Goal: Task Accomplishment & Management: Complete application form

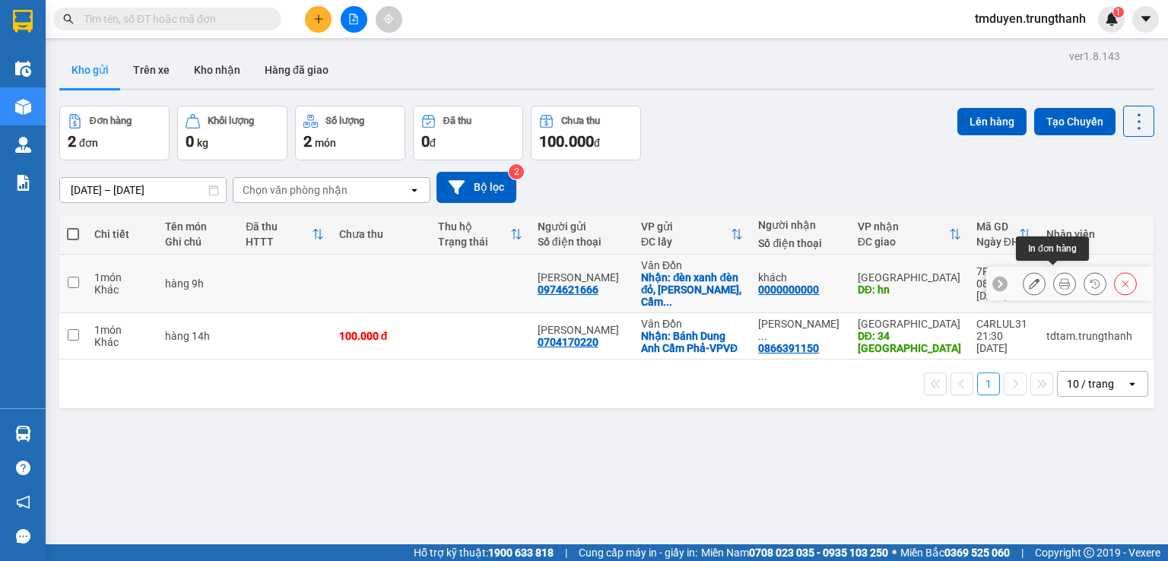
click at [1029, 278] on icon at bounding box center [1034, 283] width 11 height 11
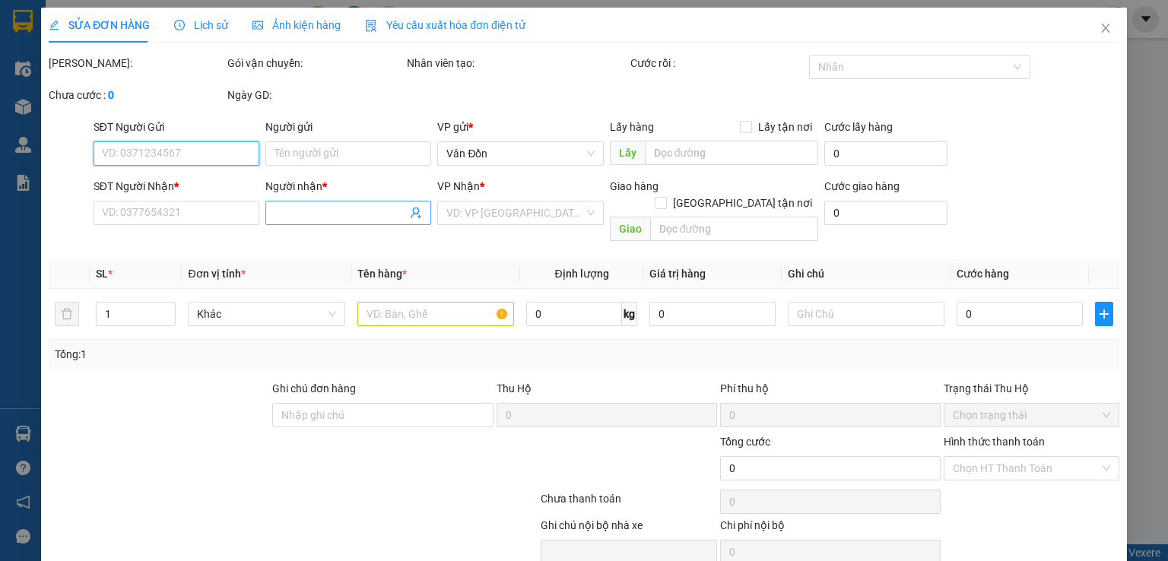
type input "0974621666"
type input "[PERSON_NAME]"
checkbox input "true"
type input "đèn xanh đèn đỏ, [PERSON_NAME], Cẩm Phả -VPĐ"
type input "0000000000"
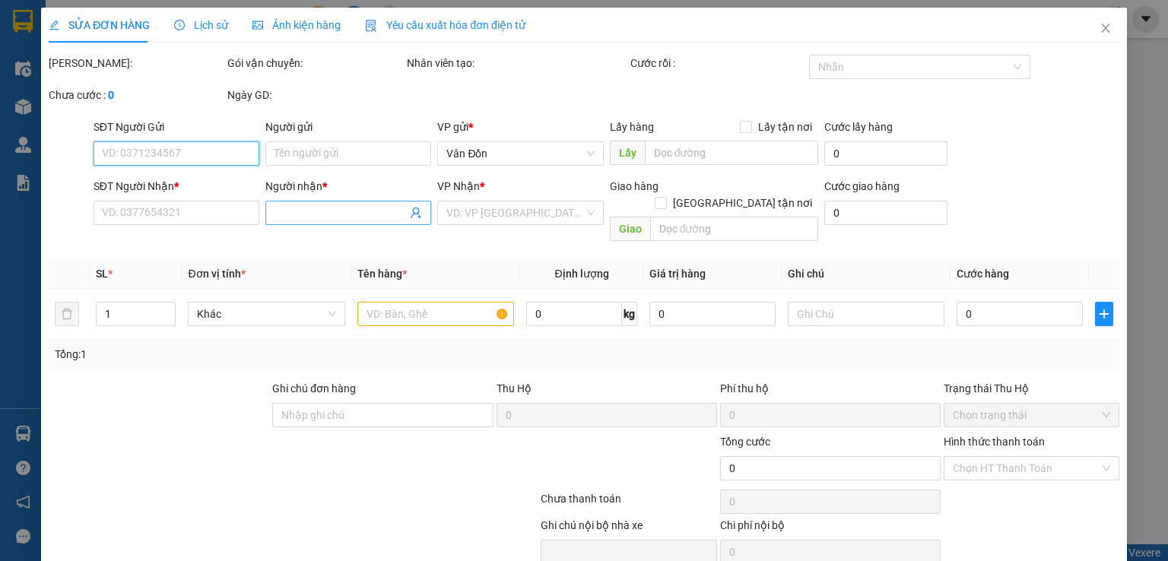
type input "khách"
type input "hn"
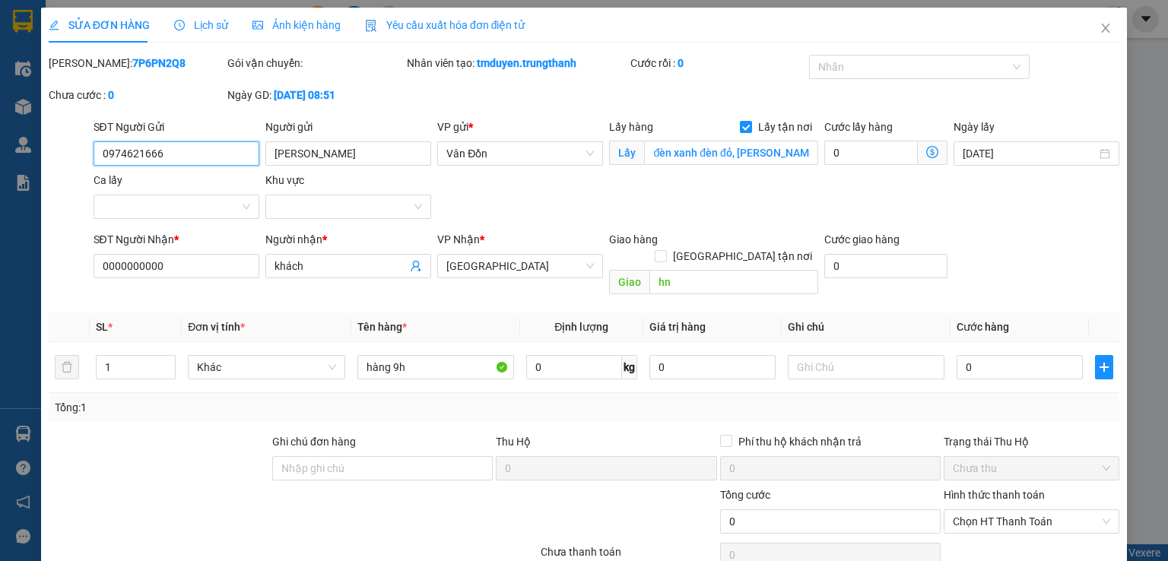
scroll to position [25, 0]
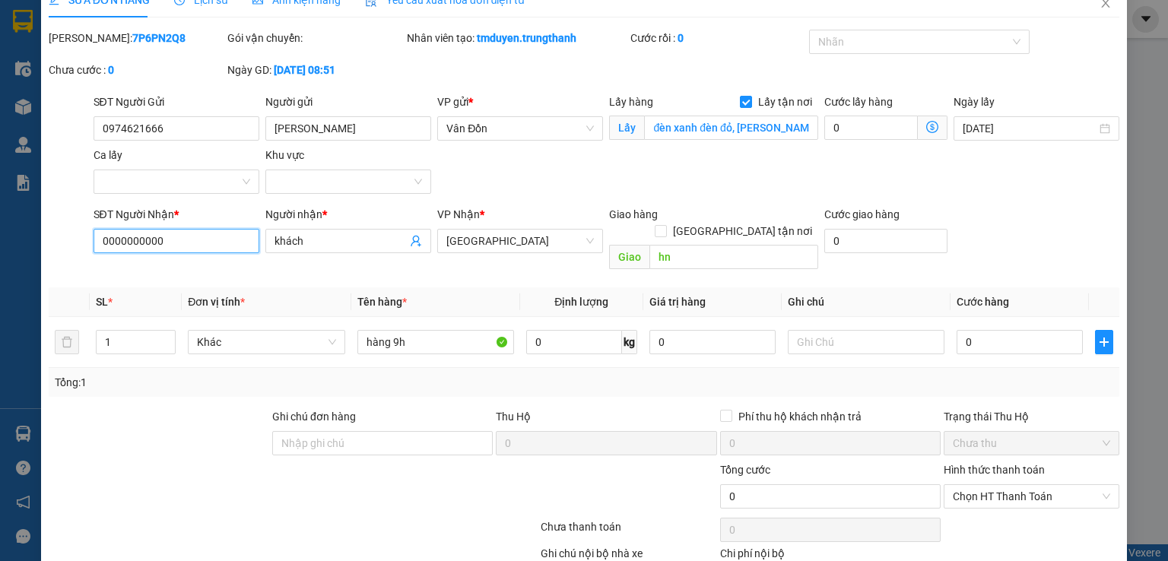
drag, startPoint x: 192, startPoint y: 238, endPoint x: 47, endPoint y: 243, distance: 145.3
click at [47, 243] on div "SĐT Người Nhận * 0000000000 0000000000 Người nhận * khách VP Nhận * [GEOGRAPHIC…" at bounding box center [584, 241] width 1074 height 70
paste input "983230872"
click at [516, 239] on span "[GEOGRAPHIC_DATA]" at bounding box center [520, 241] width 148 height 23
type input "0983230872"
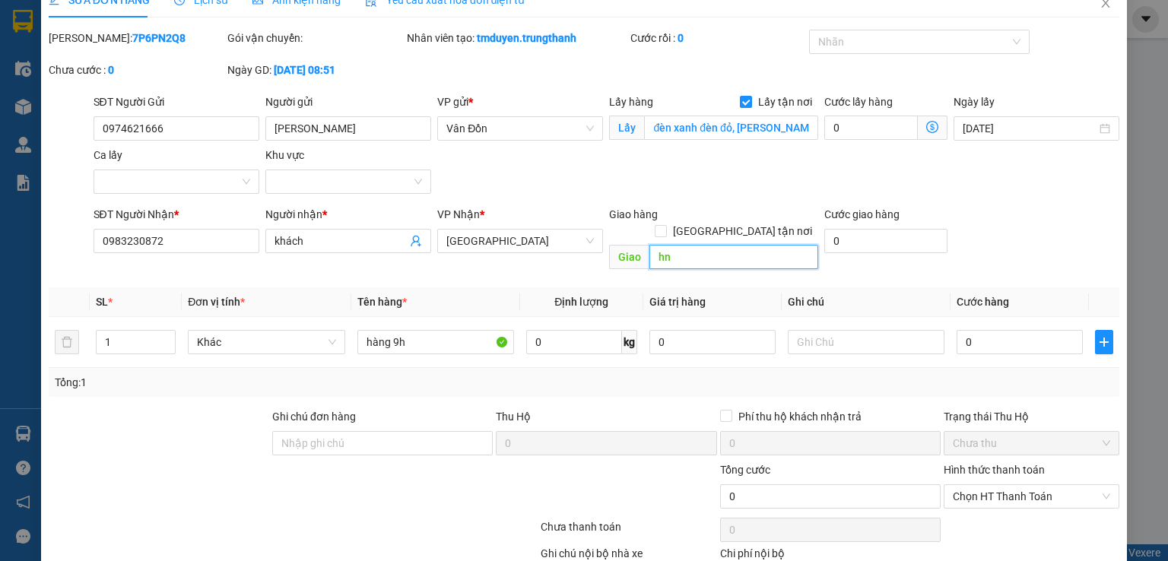
paste input "a1 vinhome cầu diễn nam từ liêm"
type input "a1 vinhome cầu diễn nam từ liêm"
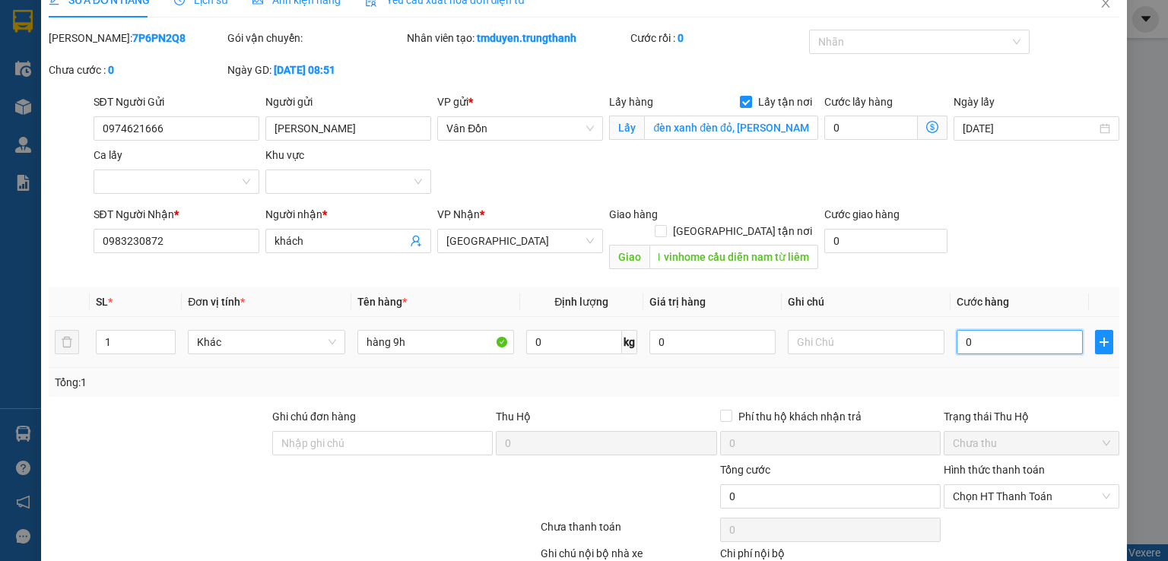
click at [1007, 330] on input "0" at bounding box center [1020, 342] width 126 height 24
type input "7"
type input "70"
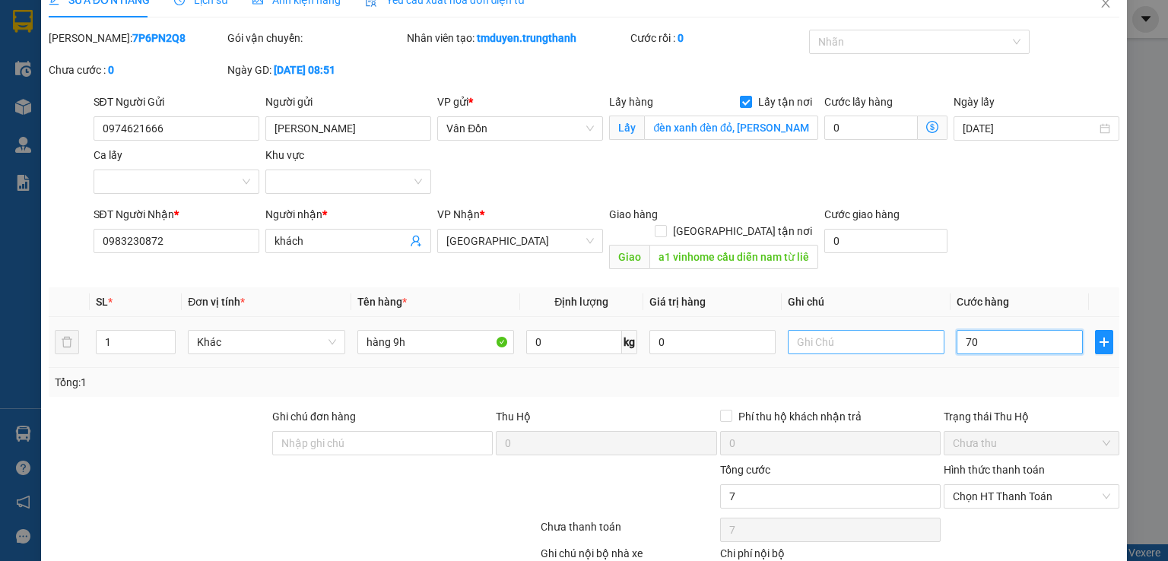
type input "70"
type input "70.000"
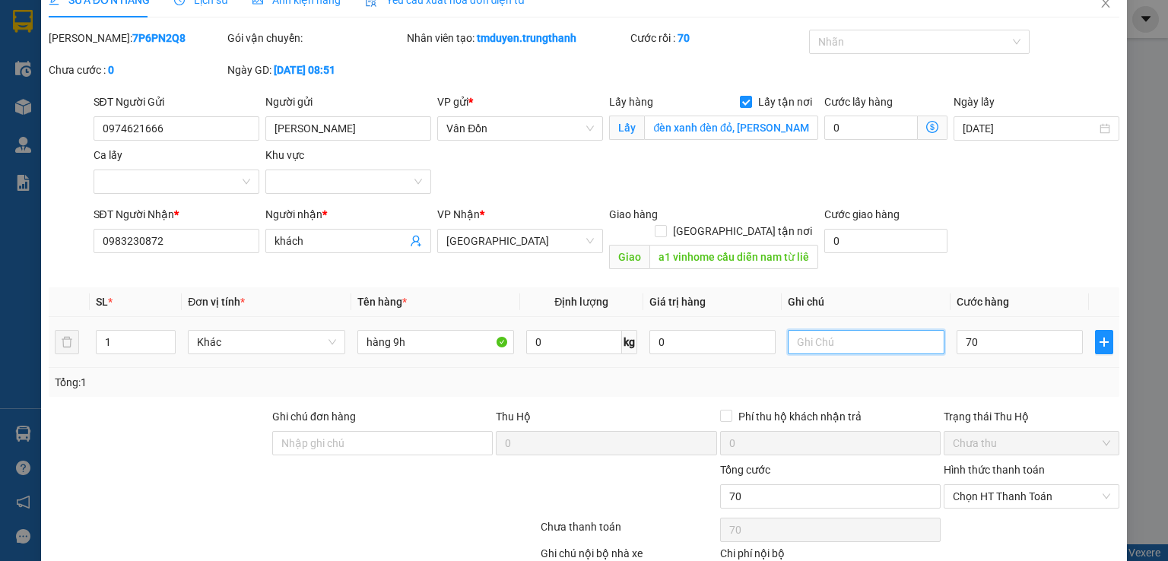
type input "70.000"
click at [805, 330] on input "text" at bounding box center [866, 342] width 157 height 24
type input "d"
type input "đã tt 50k ship"
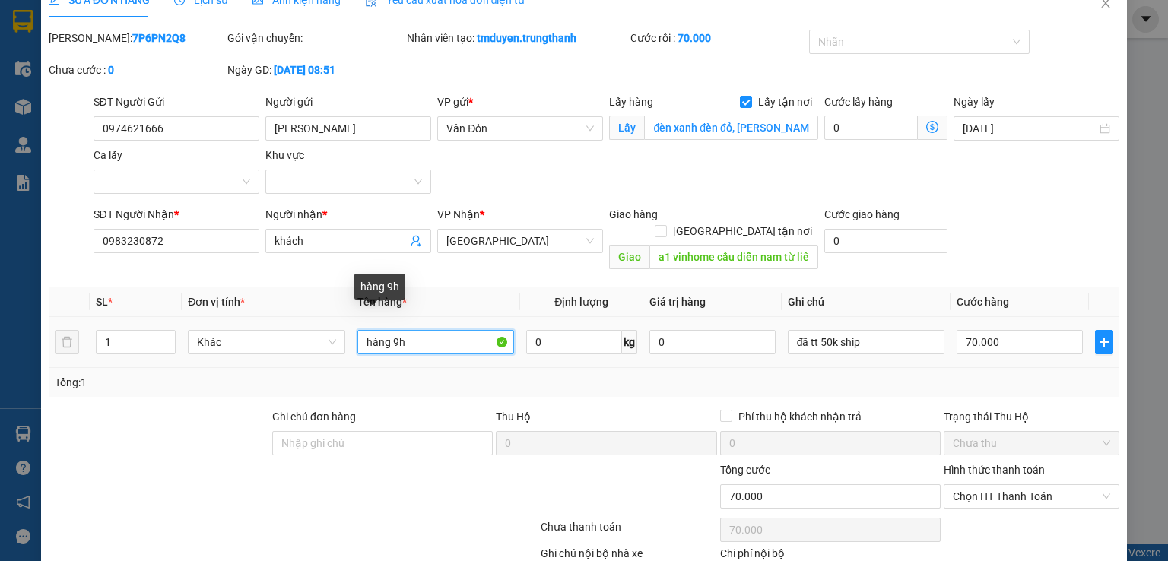
drag, startPoint x: 383, startPoint y: 322, endPoint x: 352, endPoint y: 322, distance: 31.2
click at [347, 322] on tr "1 Khác hàng 9h 0 kg 0 đã tt 50k ship 70.000" at bounding box center [584, 342] width 1071 height 51
drag, startPoint x: 387, startPoint y: 322, endPoint x: 350, endPoint y: 322, distance: 37.3
click at [351, 322] on td "hàng 9h" at bounding box center [435, 342] width 169 height 51
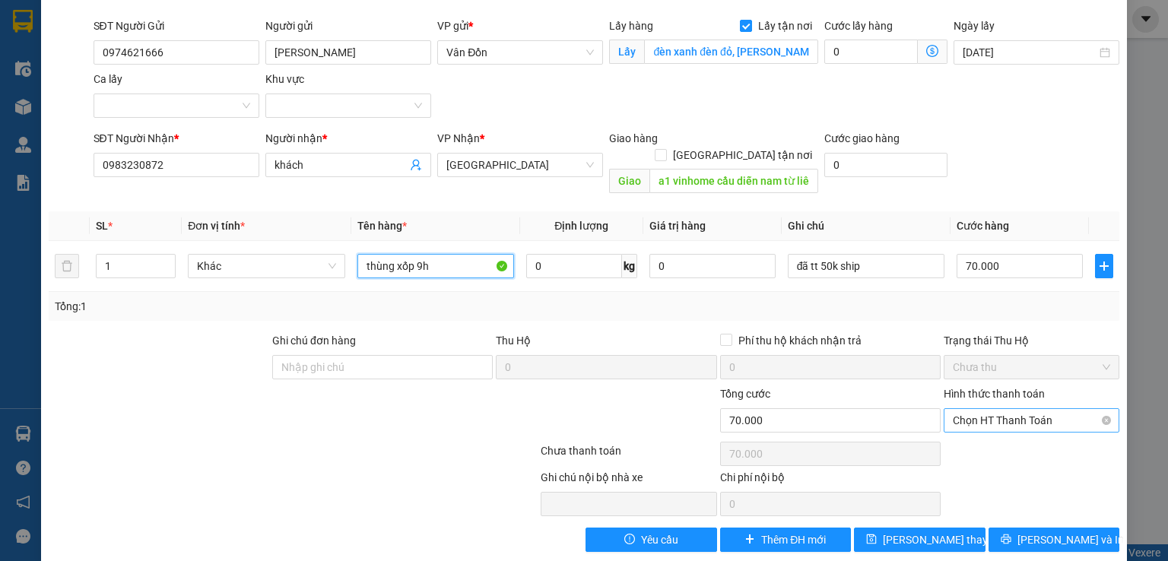
scroll to position [103, 0]
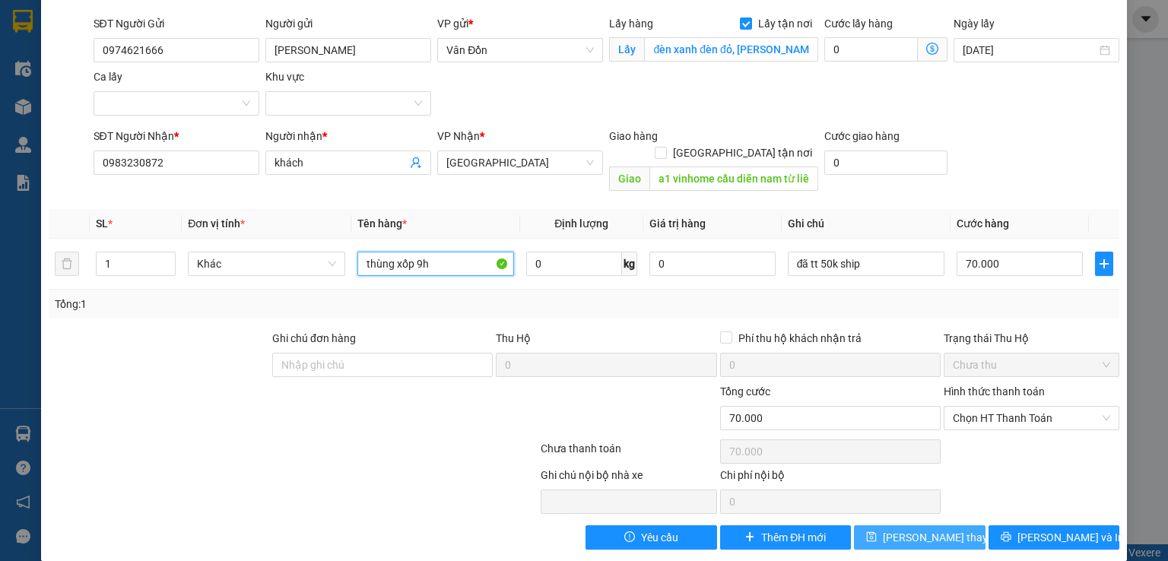
type input "thùng xốp 9h"
click at [909, 529] on span "[PERSON_NAME] thay đổi" at bounding box center [944, 537] width 122 height 17
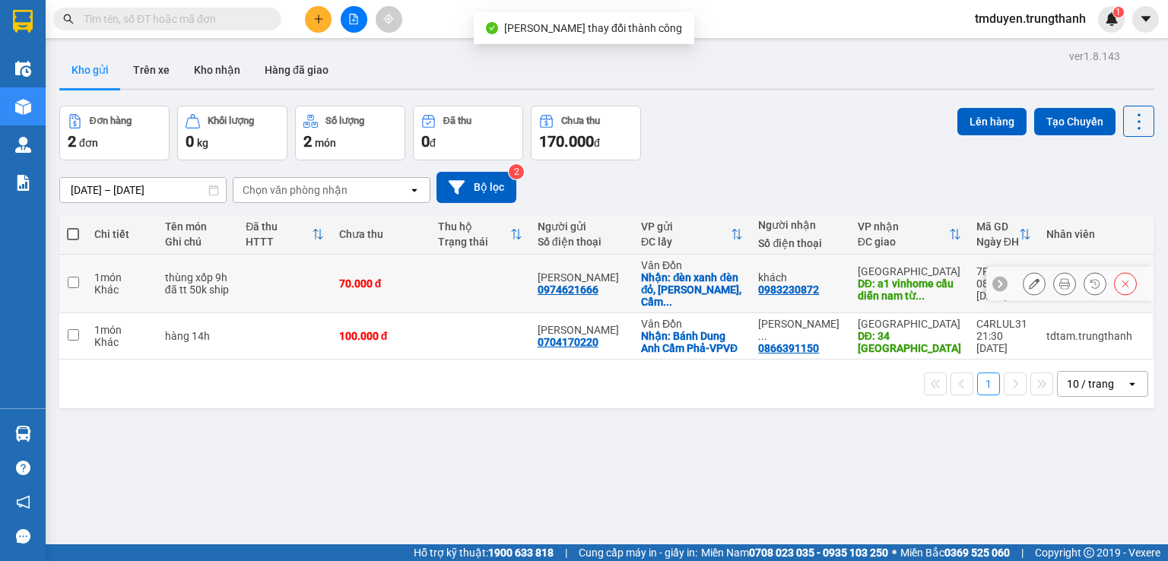
click at [1029, 281] on icon at bounding box center [1034, 283] width 11 height 11
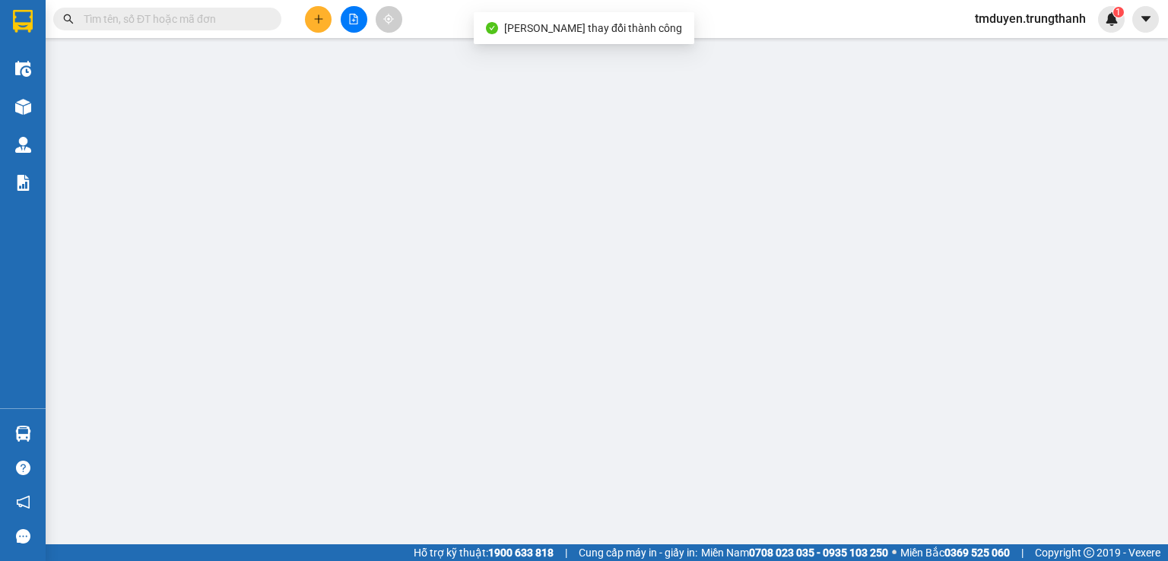
type input "0974621666"
type input "[PERSON_NAME]"
checkbox input "true"
type input "đèn xanh đèn đỏ, [PERSON_NAME], Cẩm Phả -VPĐ"
type input "0983230872"
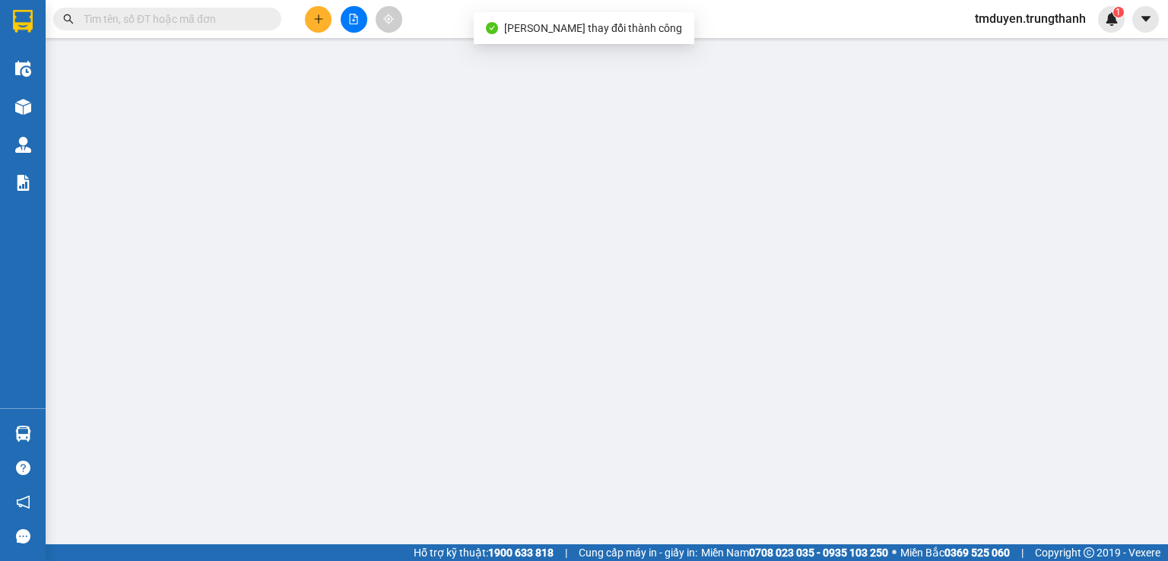
type input "khách"
type input "a1 vinhome cầu diễn nam từ liêm"
type input "70.000"
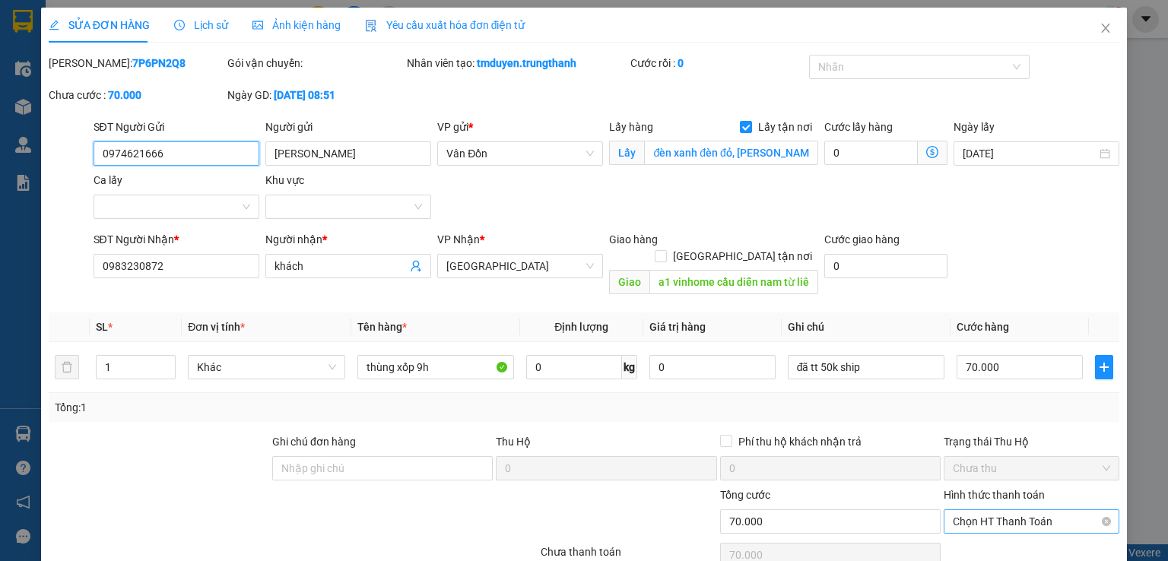
click at [987, 510] on span "Chọn HT Thanh Toán" at bounding box center [1031, 521] width 157 height 23
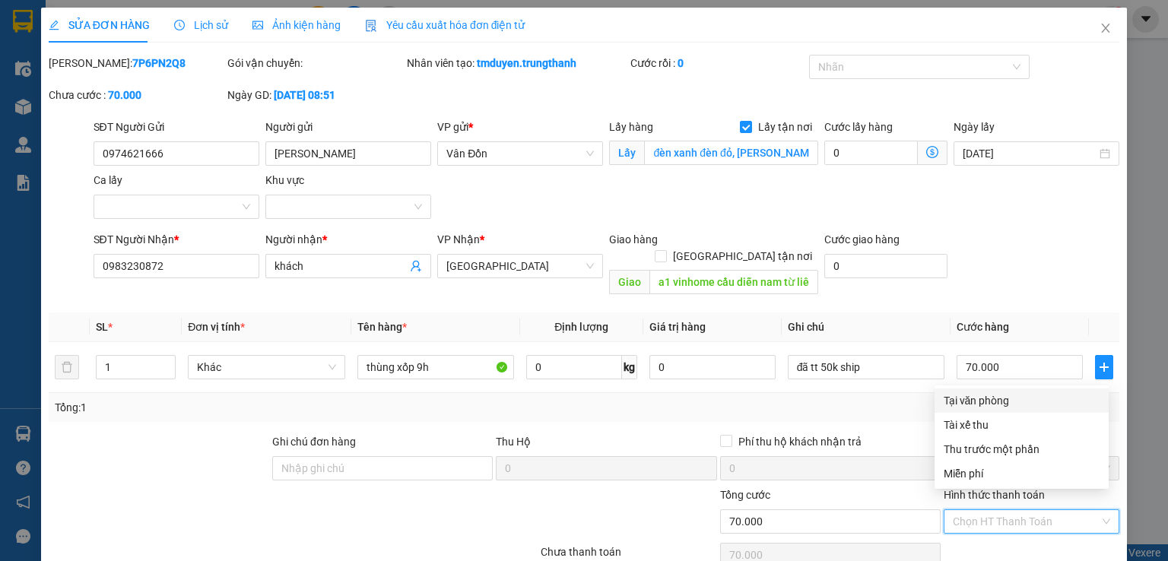
click at [960, 393] on div "Tại văn phòng" at bounding box center [1022, 400] width 156 height 17
type input "0"
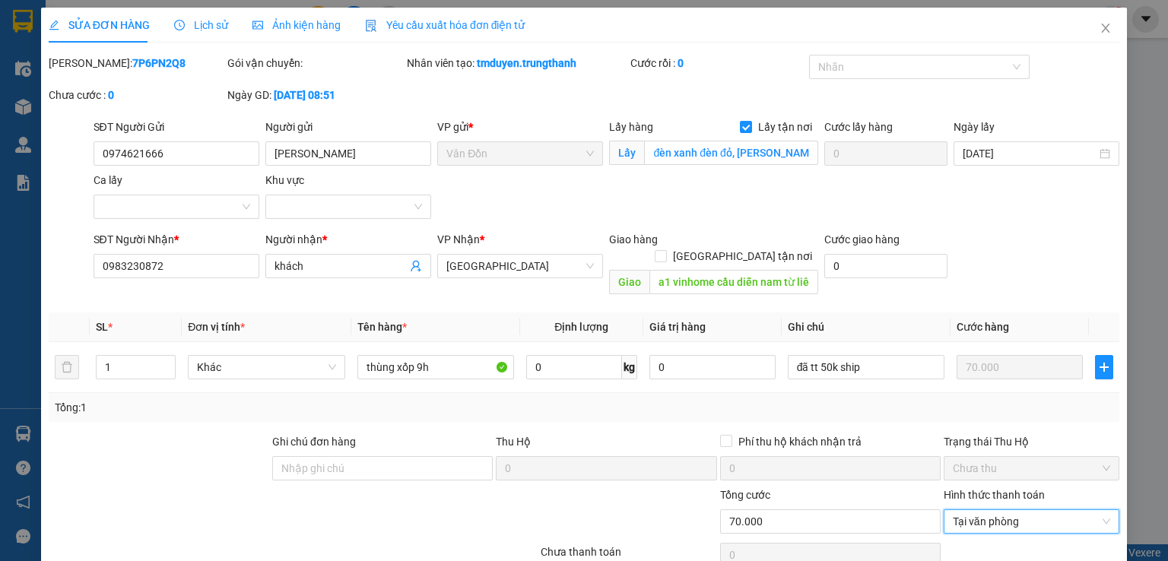
scroll to position [101, 0]
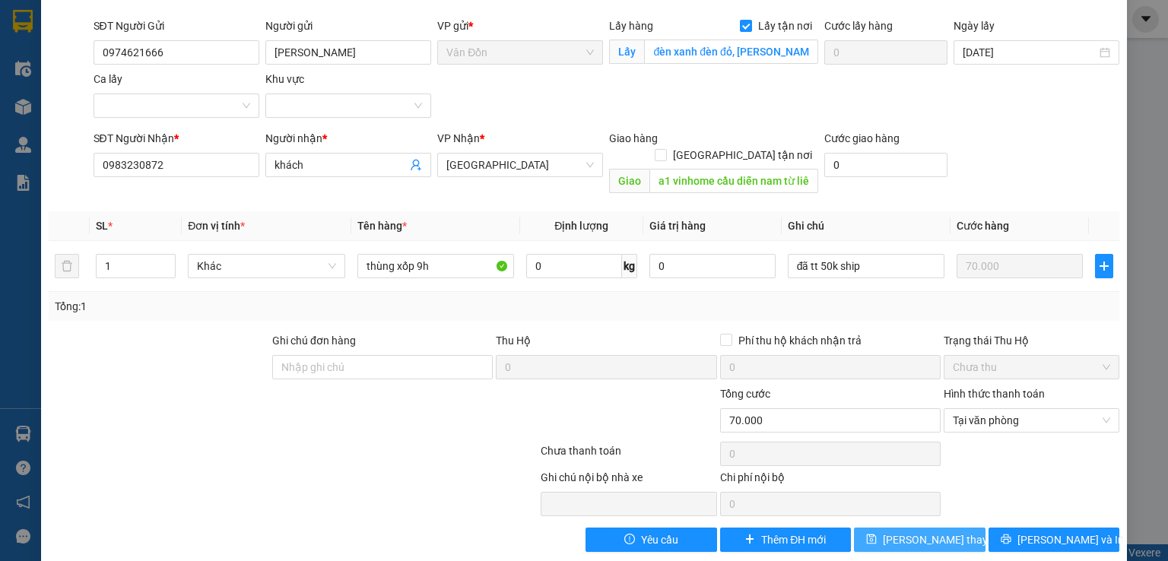
click at [932, 532] on span "[PERSON_NAME] thay đổi" at bounding box center [944, 540] width 122 height 17
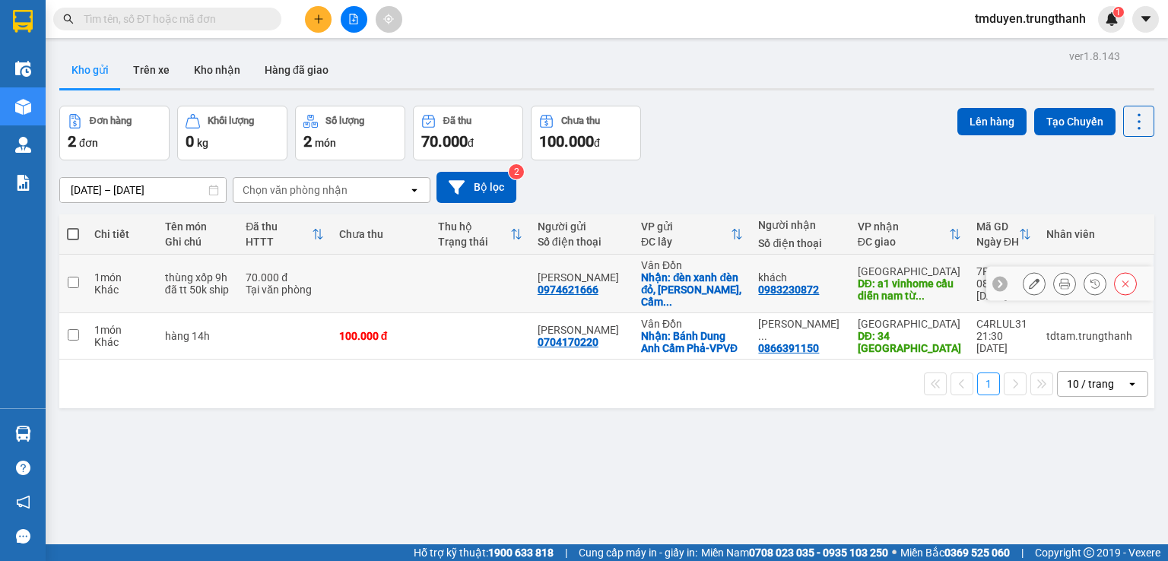
click at [72, 282] on td at bounding box center [72, 284] width 27 height 59
checkbox input "true"
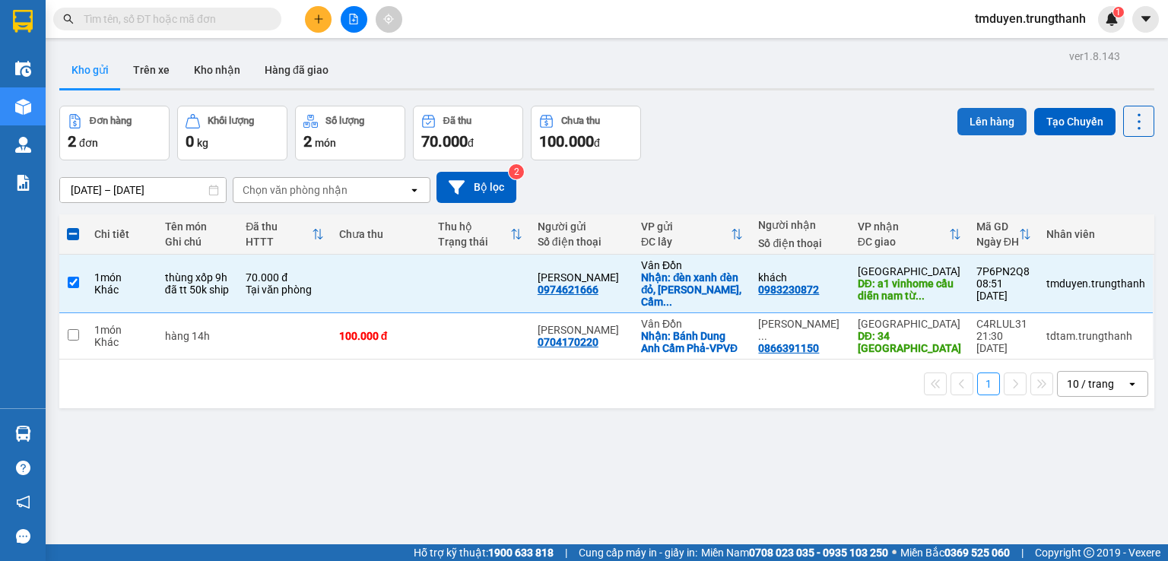
click at [978, 125] on button "Lên hàng" at bounding box center [991, 121] width 69 height 27
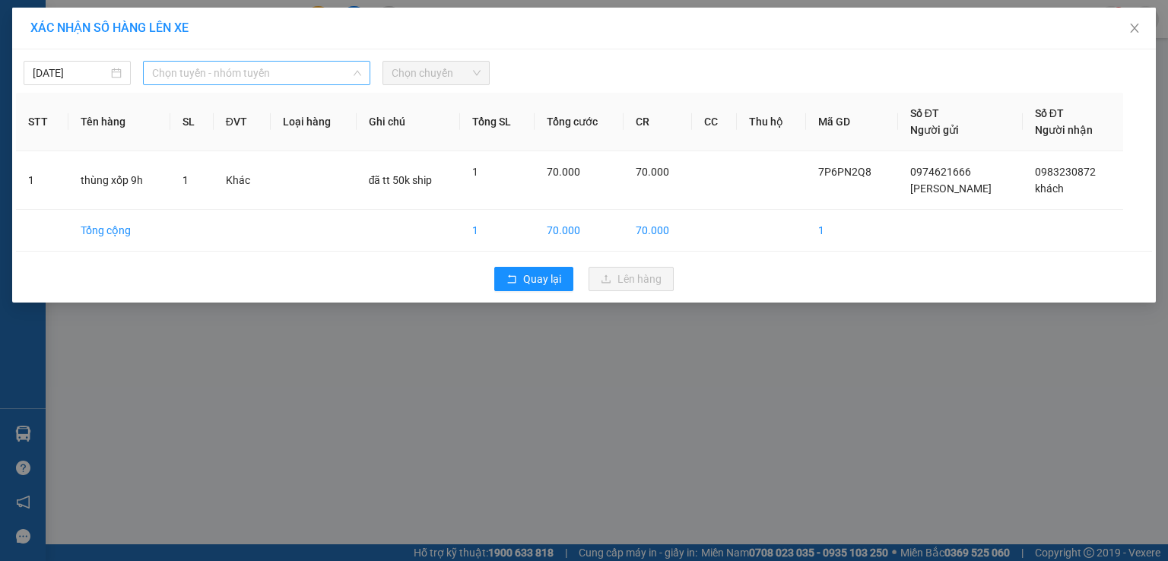
click at [221, 75] on span "Chọn tuyến - nhóm tuyến" at bounding box center [256, 73] width 209 height 23
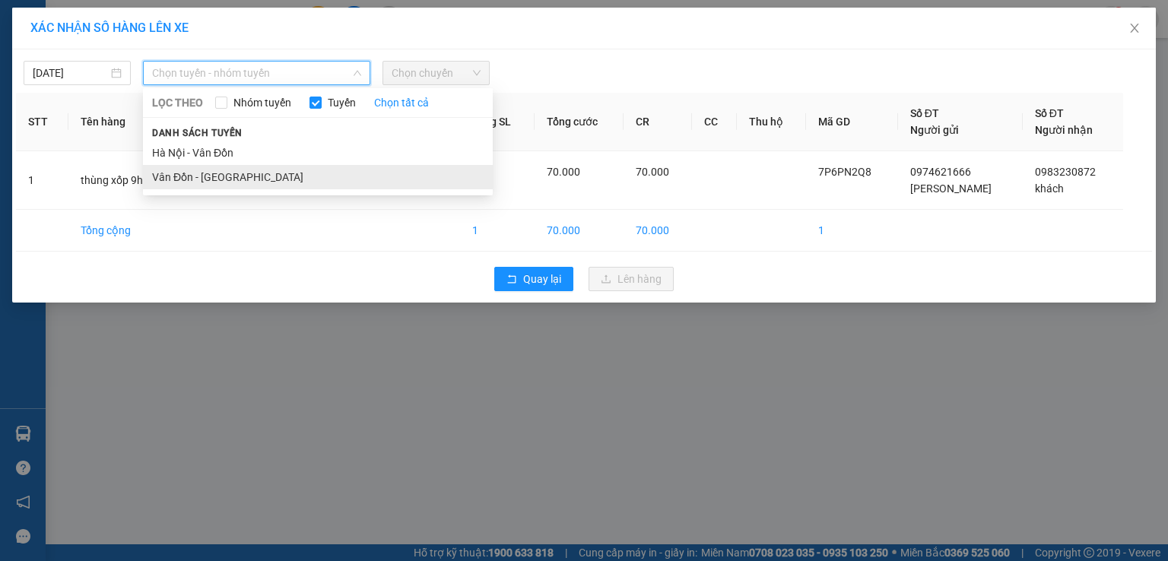
click at [233, 174] on li "Vân Đồn - [GEOGRAPHIC_DATA]" at bounding box center [318, 177] width 350 height 24
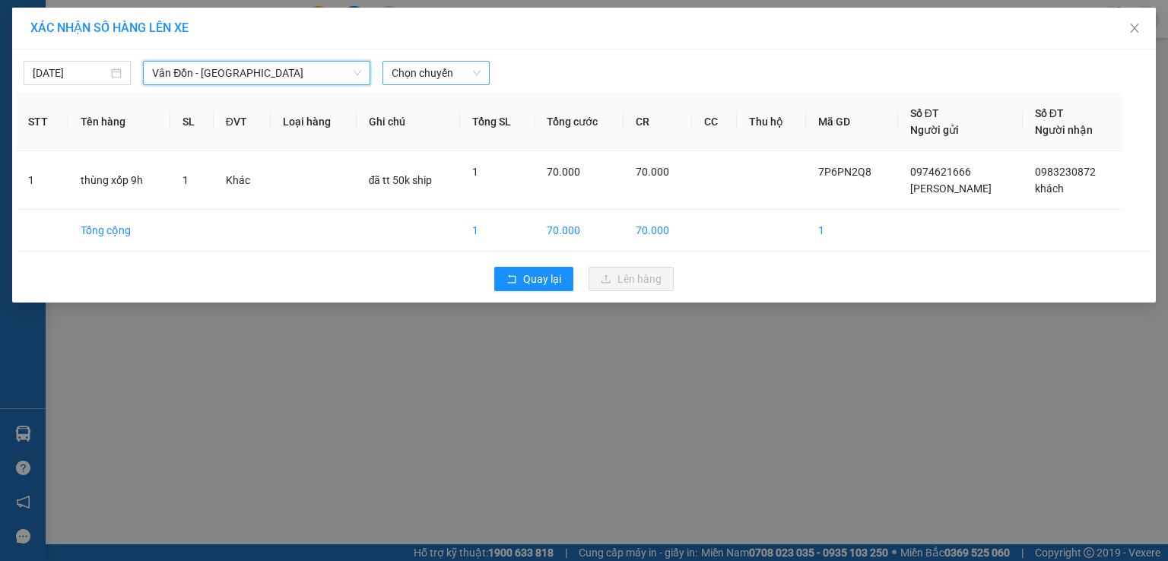
click at [435, 81] on span "Chọn chuyến" at bounding box center [436, 73] width 89 height 23
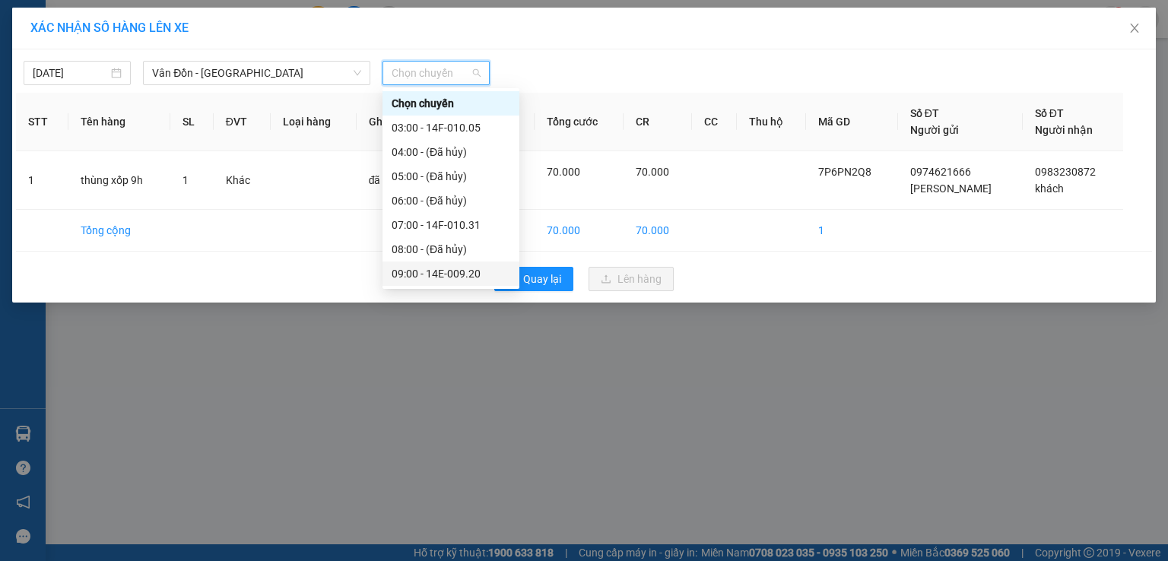
click at [414, 278] on div "09:00 - 14E-009.20" at bounding box center [451, 273] width 119 height 17
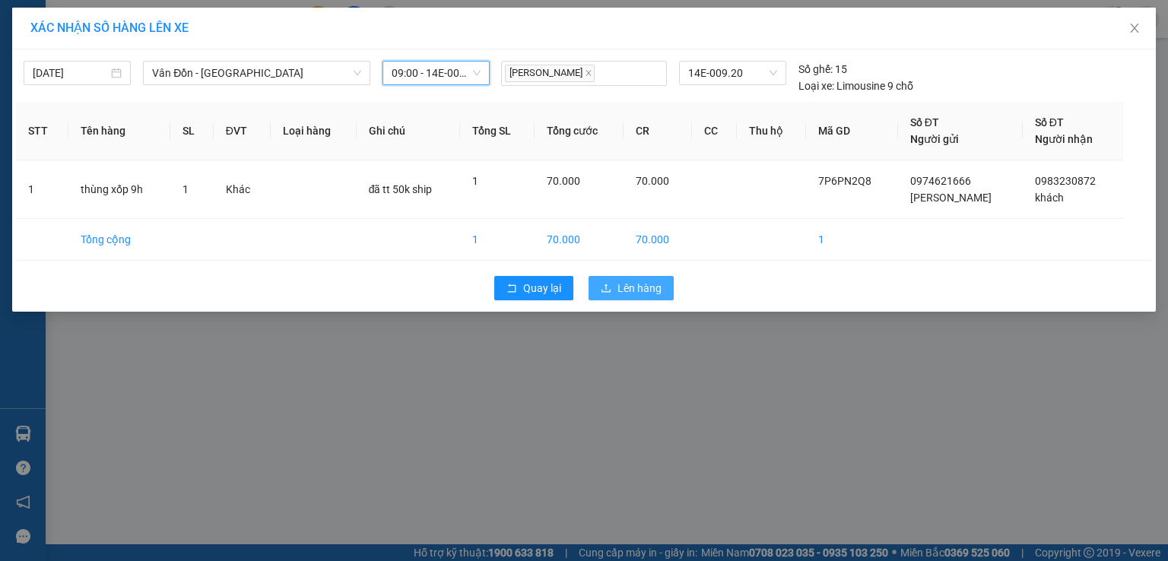
click at [646, 286] on span "Lên hàng" at bounding box center [640, 288] width 44 height 17
